Goal: Information Seeking & Learning: Learn about a topic

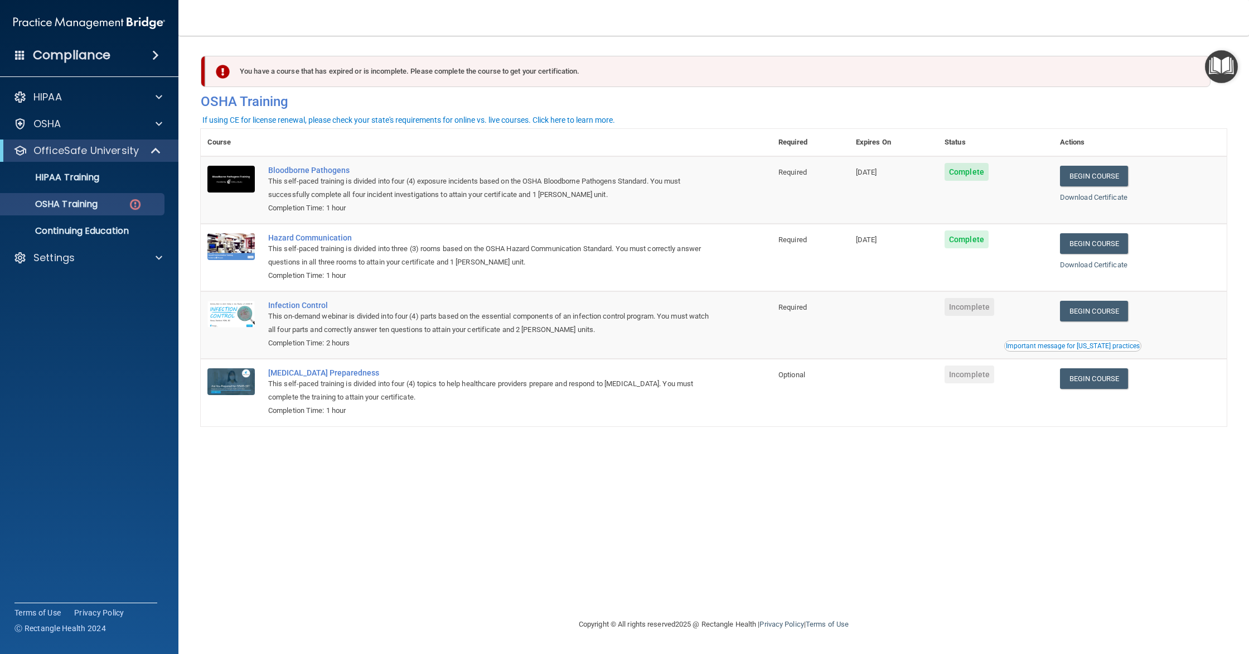
click at [509, 58] on div "You have a course that has expired or is incomplete. Please complete the course…" at bounding box center [708, 71] width 1006 height 31
click at [1101, 312] on link "Begin Course" at bounding box center [1094, 311] width 68 height 21
click at [1084, 384] on link "Begin Course" at bounding box center [1094, 378] width 68 height 21
